Goal: Navigation & Orientation: Find specific page/section

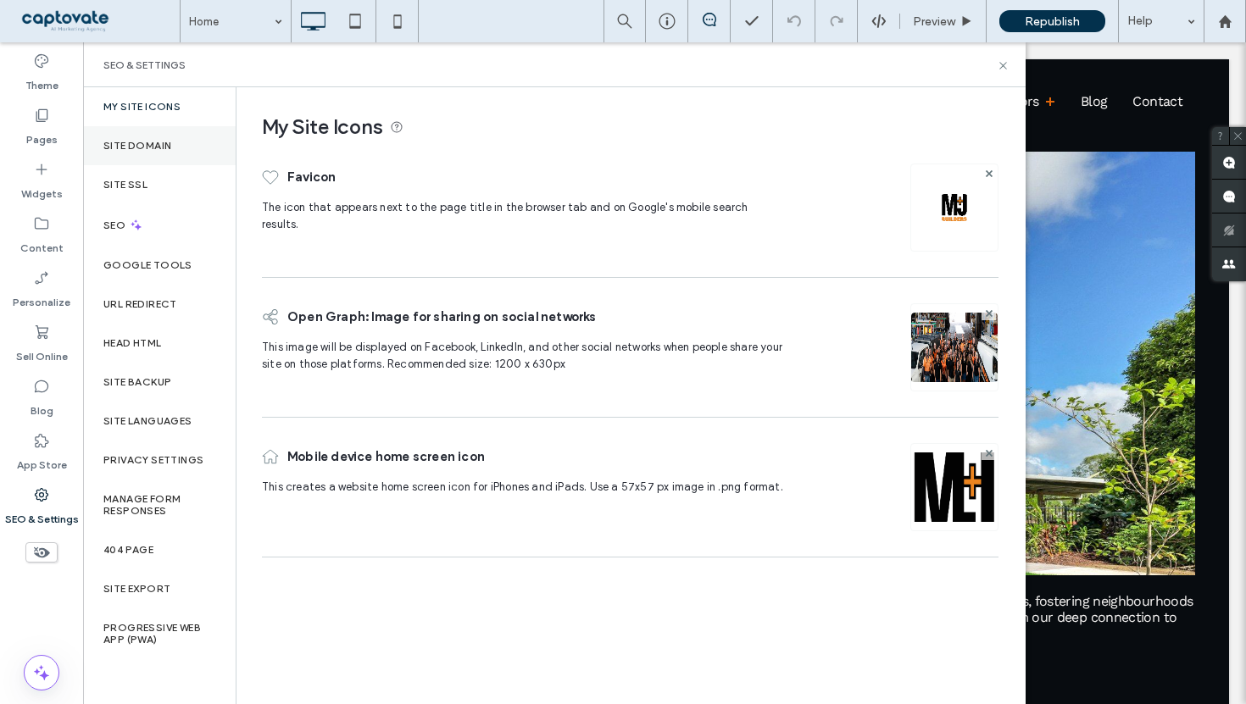
click at [145, 143] on label "Site Domain" at bounding box center [137, 146] width 68 height 12
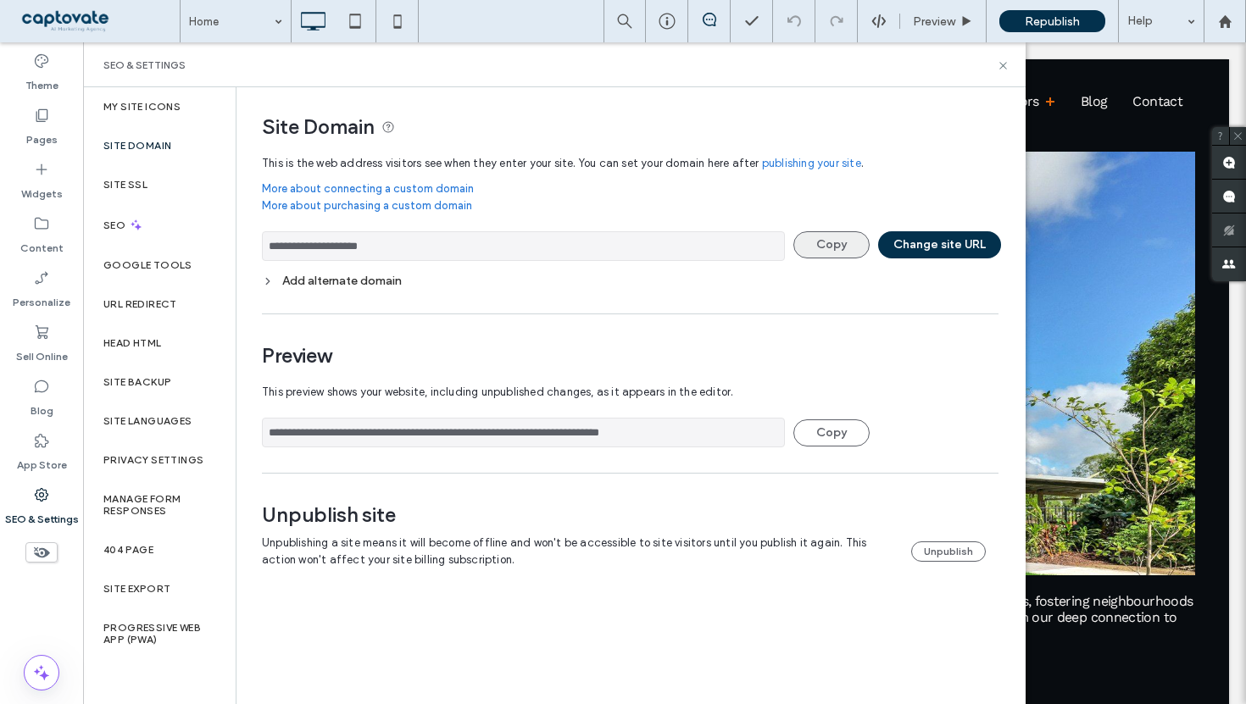
click at [816, 248] on button "Copy" at bounding box center [831, 244] width 76 height 27
drag, startPoint x: 420, startPoint y: 248, endPoint x: 252, endPoint y: 248, distance: 168.7
click at [252, 248] on div "**********" at bounding box center [624, 344] width 775 height 515
